Goal: Information Seeking & Learning: Learn about a topic

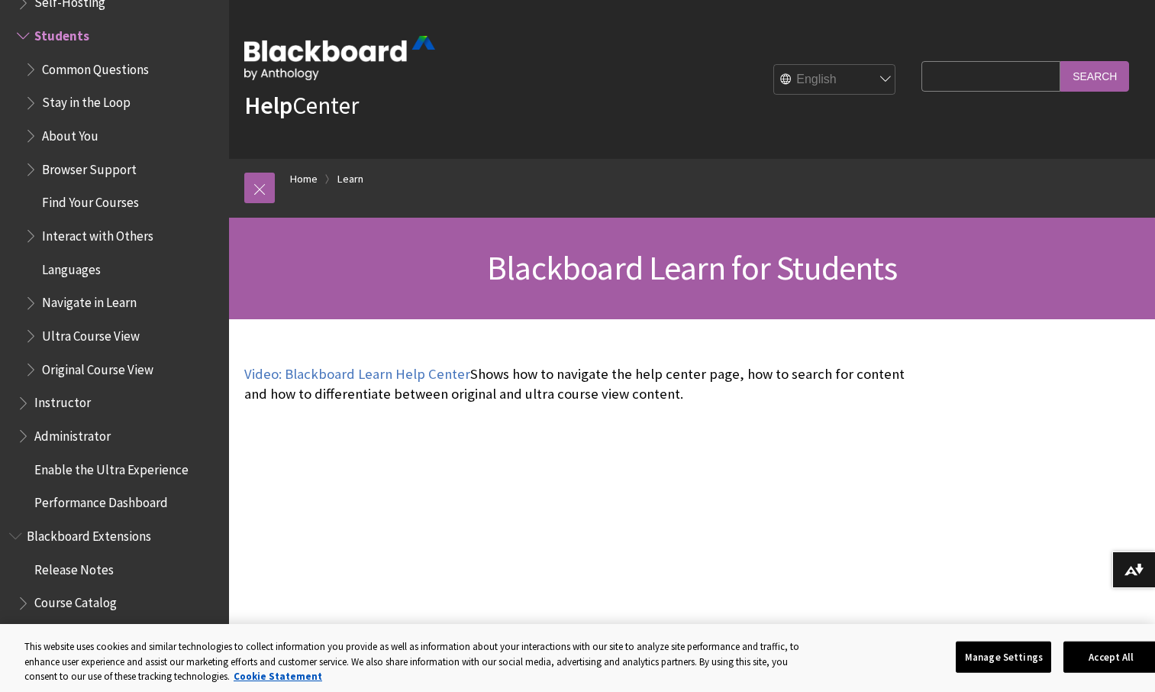
click at [965, 69] on input "Search Query" at bounding box center [990, 76] width 139 height 30
type input "exam appointment"
click at [1060, 61] on input "Search" at bounding box center [1094, 76] width 69 height 30
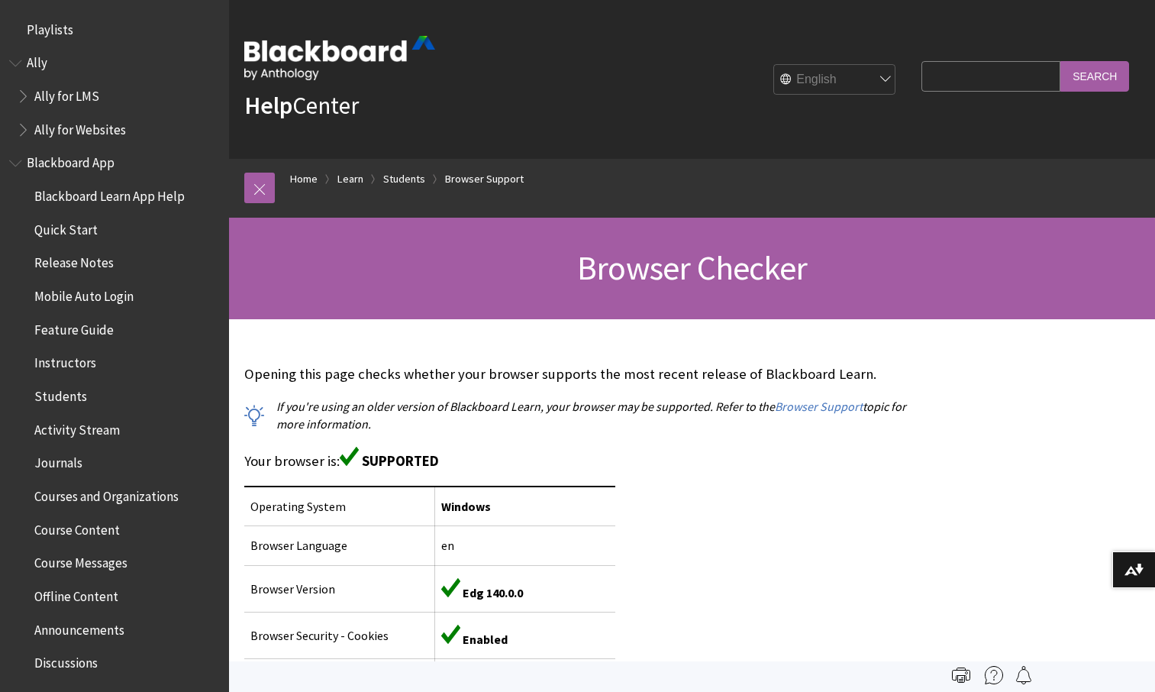
scroll to position [1638, 0]
